Goal: Ask a question

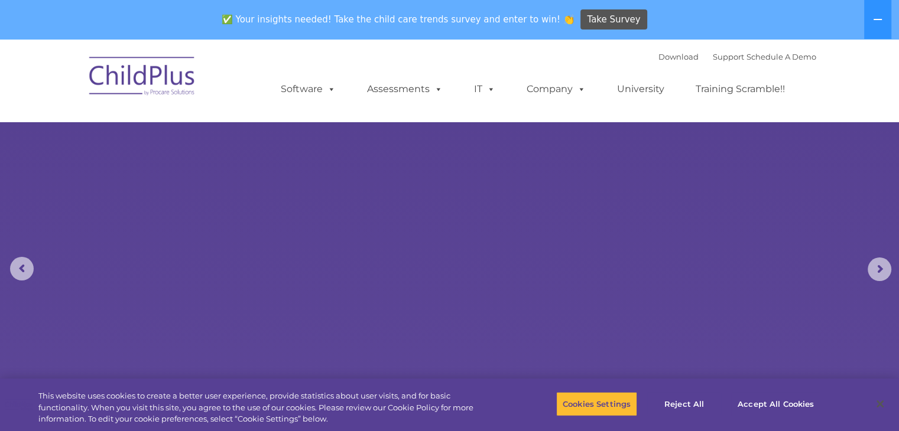
select select "MEDIUM"
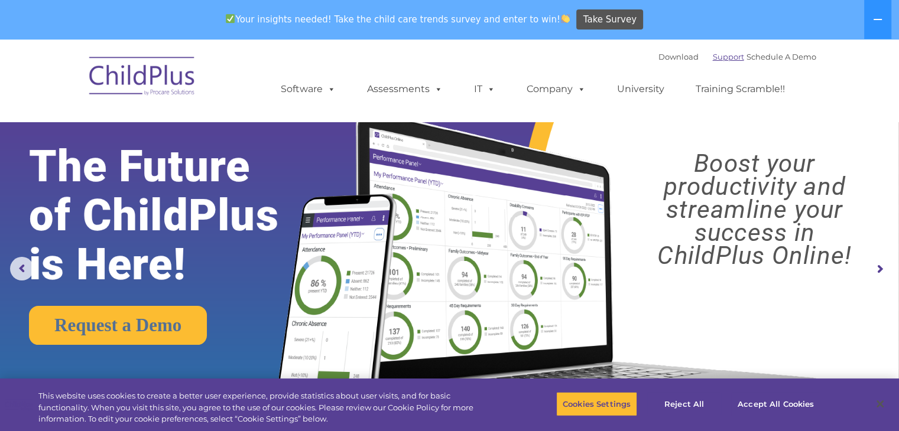
click at [721, 54] on link "Support" at bounding box center [728, 56] width 31 height 9
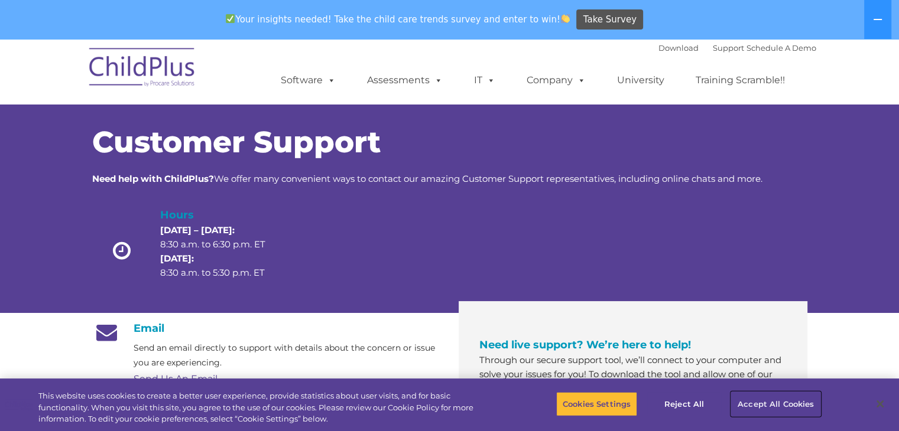
click at [767, 410] on button "Accept All Cookies" at bounding box center [775, 404] width 89 height 25
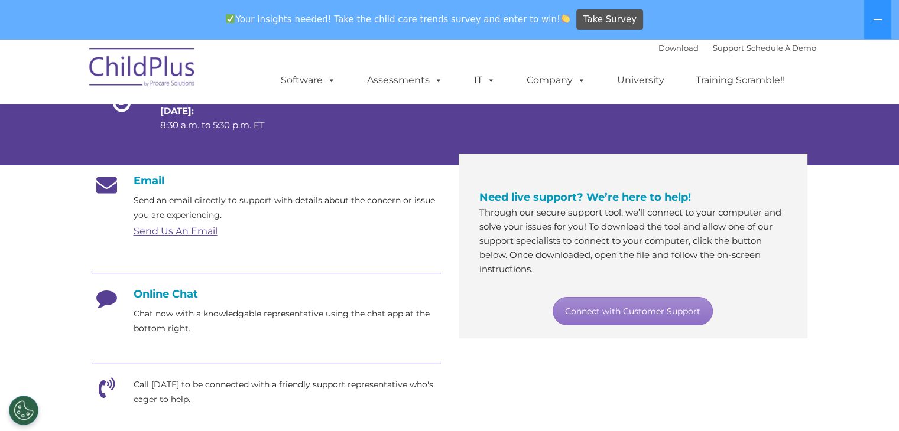
scroll to position [212, 0]
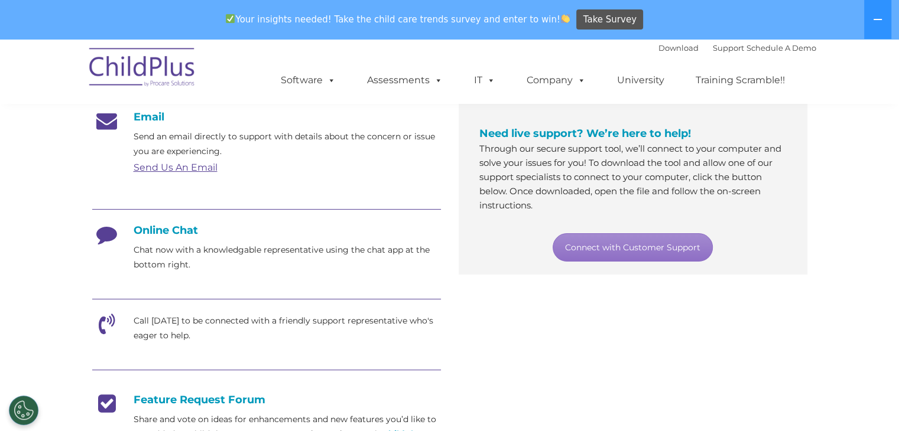
click at [165, 229] on h4 "Online Chat" at bounding box center [266, 230] width 349 height 13
click at [104, 233] on icon at bounding box center [107, 239] width 30 height 30
click at [224, 259] on p "Chat now with a knowledgable representative using the chat app at the bottom ri…" at bounding box center [287, 258] width 307 height 30
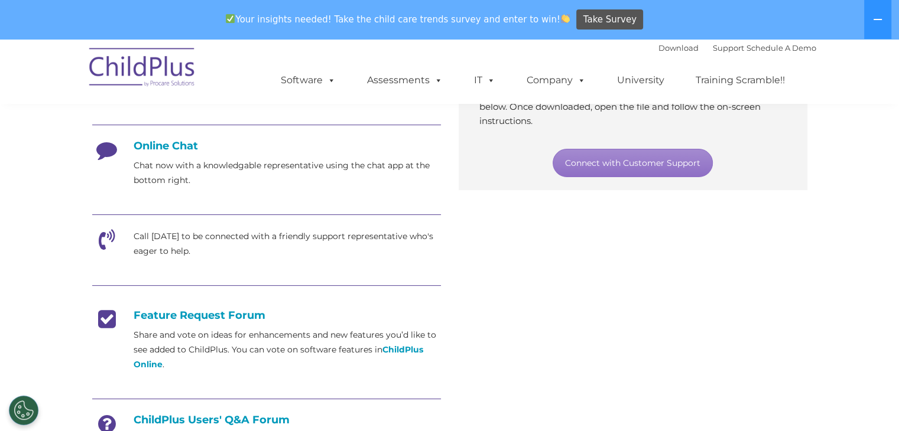
scroll to position [298, 0]
